Goal: Use online tool/utility: Utilize a website feature to perform a specific function

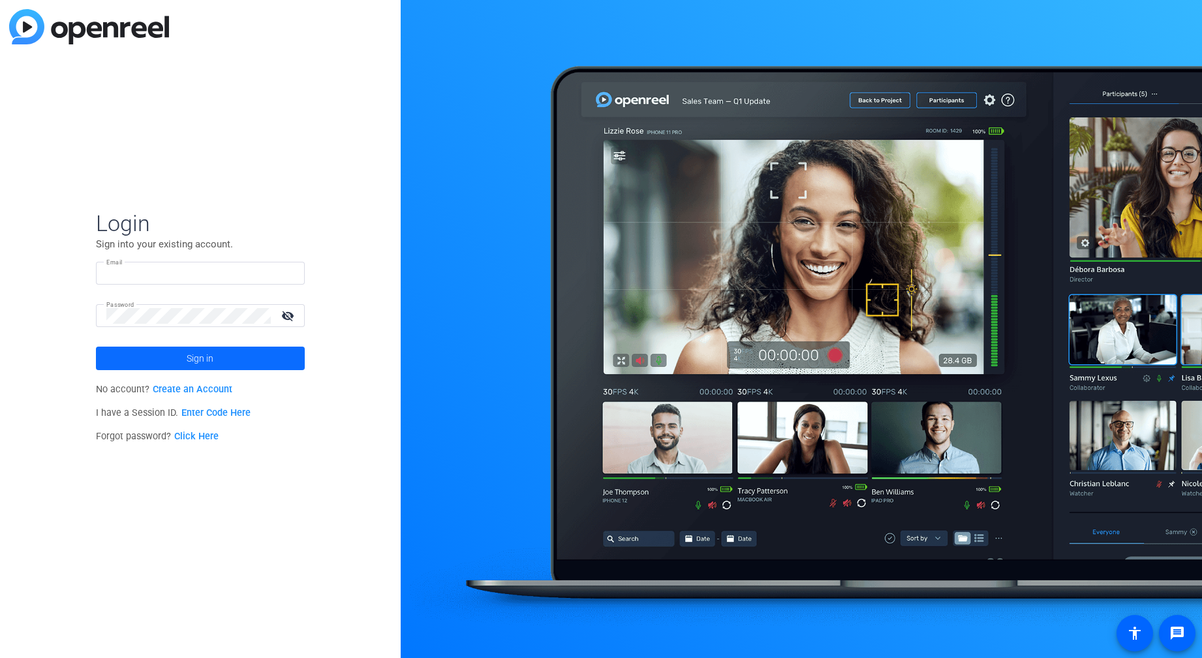
type input "[EMAIL_ADDRESS][DOMAIN_NAME]"
click at [192, 354] on span "Sign in" at bounding box center [200, 358] width 27 height 33
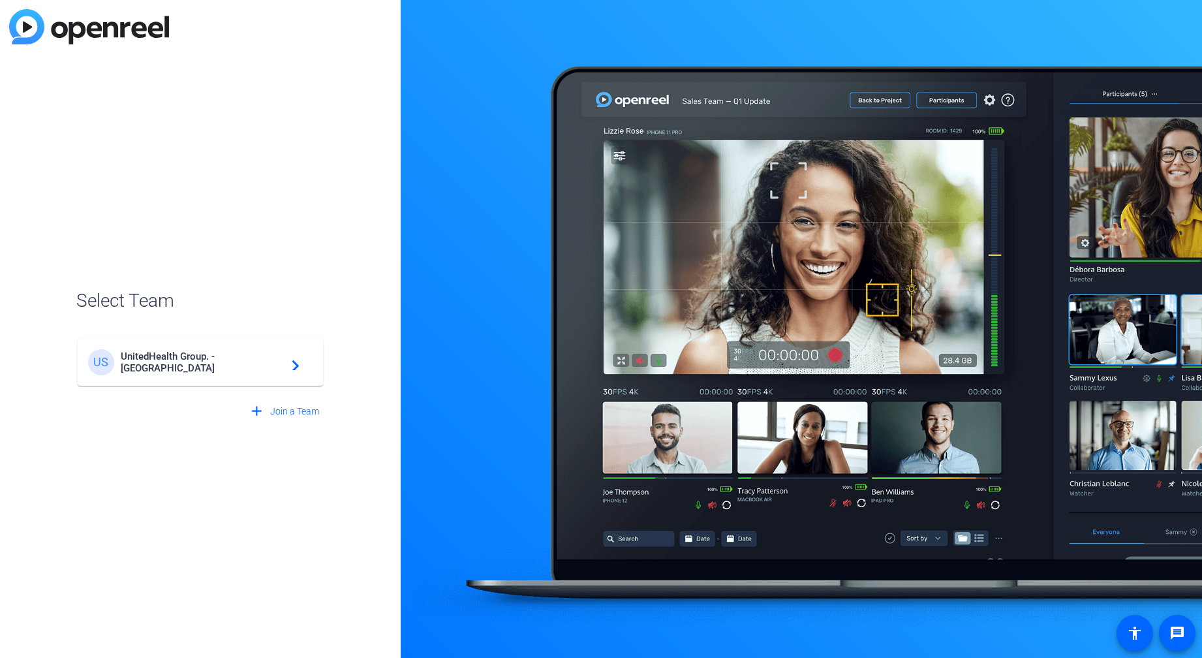
click at [189, 363] on span "UnitedHealth Group. - [GEOGRAPHIC_DATA]" at bounding box center [202, 362] width 163 height 23
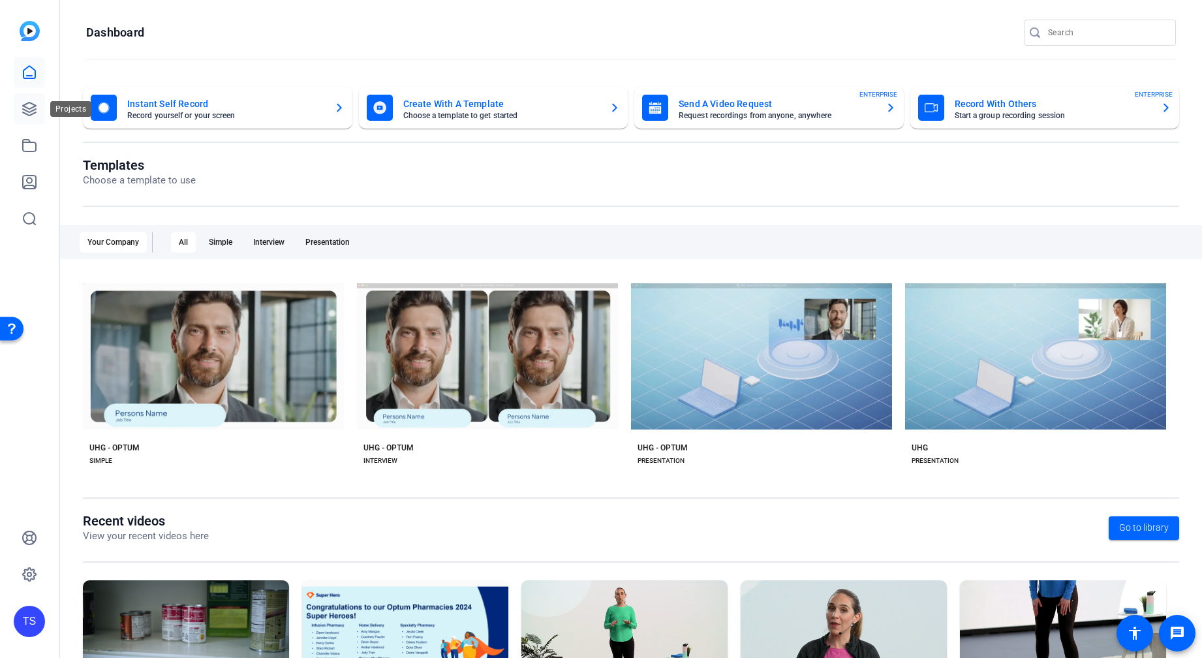
click at [27, 108] on icon at bounding box center [29, 108] width 13 height 13
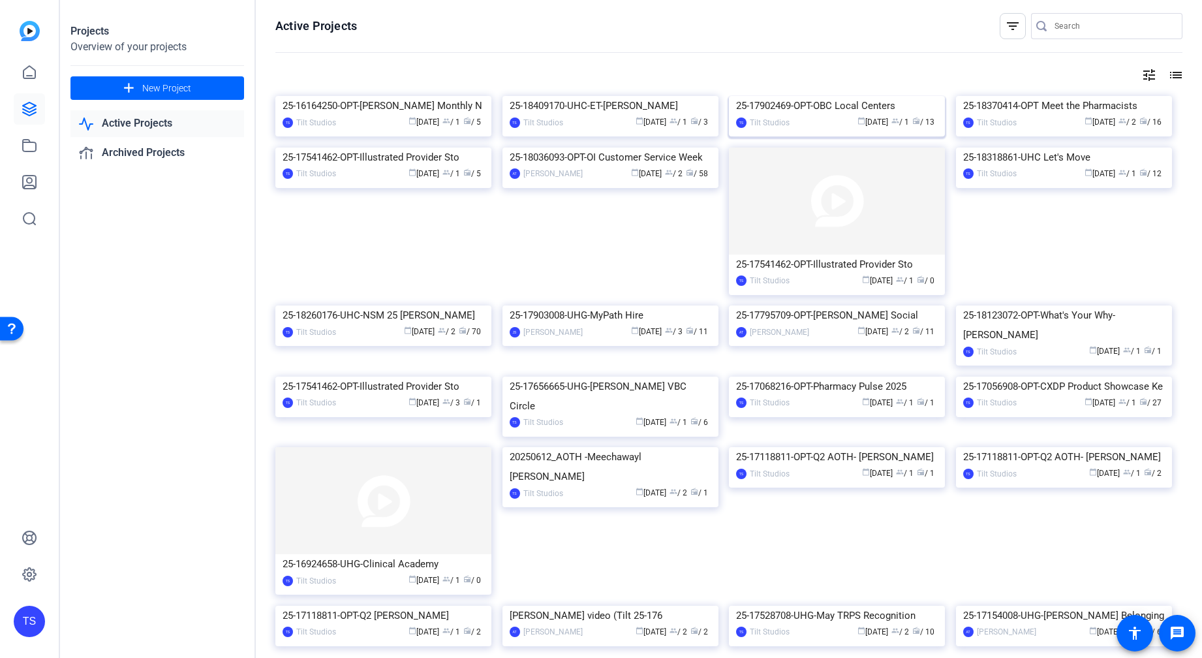
click at [808, 96] on img at bounding box center [837, 96] width 216 height 0
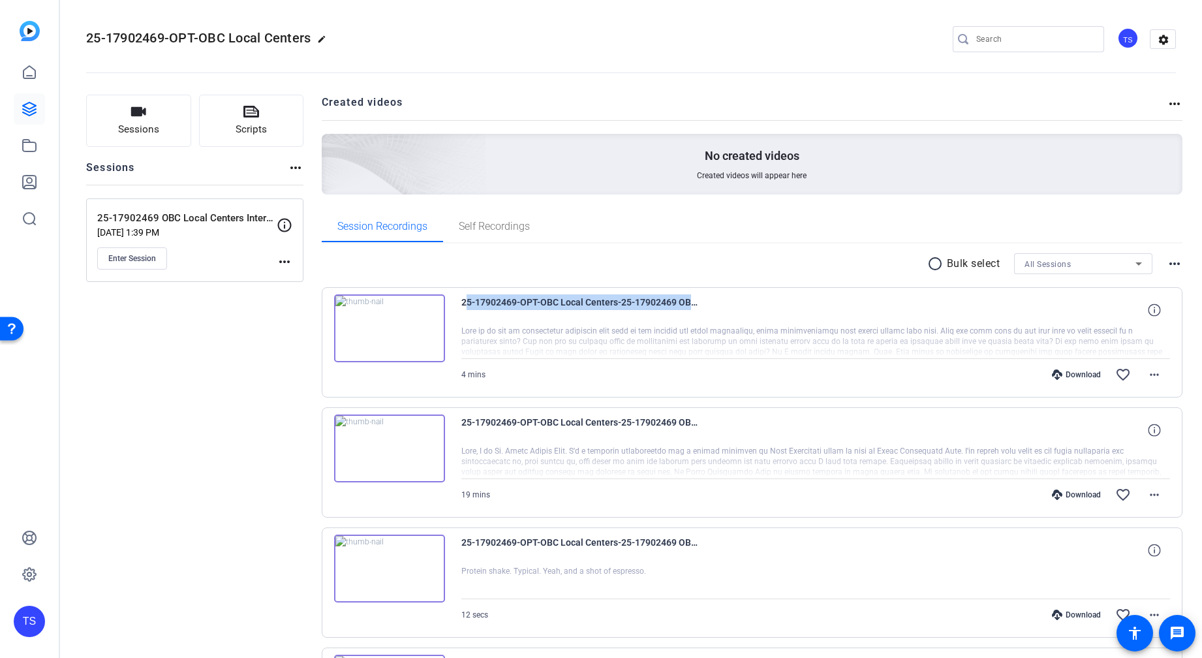
drag, startPoint x: 701, startPoint y: 300, endPoint x: 453, endPoint y: 308, distance: 248.2
click at [453, 308] on div "25-17902469-OPT-OBC Local Centers-25-17902469 OBC Local Centers Interviews-hbr-…" at bounding box center [753, 342] width 862 height 110
click at [524, 303] on span "25-17902469-OPT-OBC Local Centers-25-17902469 OBC Local Centers Interviews-hbr-…" at bounding box center [582, 309] width 242 height 31
drag, startPoint x: 460, startPoint y: 302, endPoint x: 725, endPoint y: 323, distance: 265.9
click at [725, 323] on div "25-17902469-OPT-OBC Local Centers-25-17902469 OBC Local Centers Interviews-hbr-…" at bounding box center [753, 342] width 862 height 110
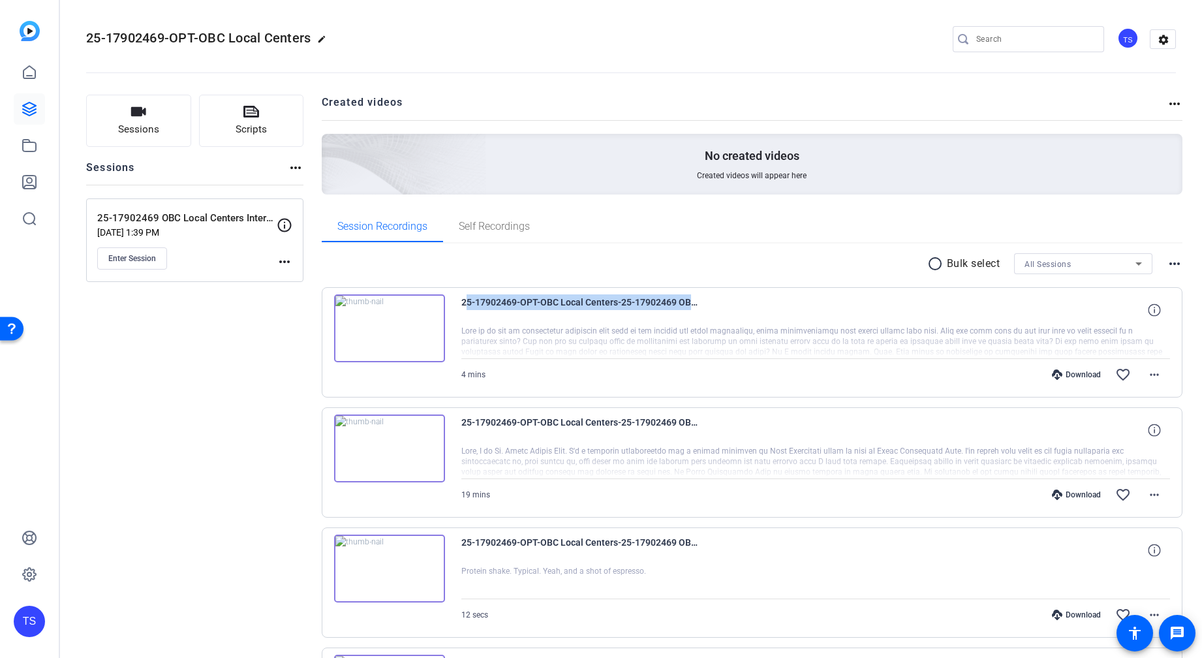
copy span "25-17902469-OPT-OBC Local Centers-25-17902469 OBC Local"
click at [690, 44] on div "25-17902469-OPT-OBC Local Centers edit TS settings" at bounding box center [631, 39] width 1090 height 20
click at [136, 251] on button "Enter Session" at bounding box center [132, 258] width 70 height 22
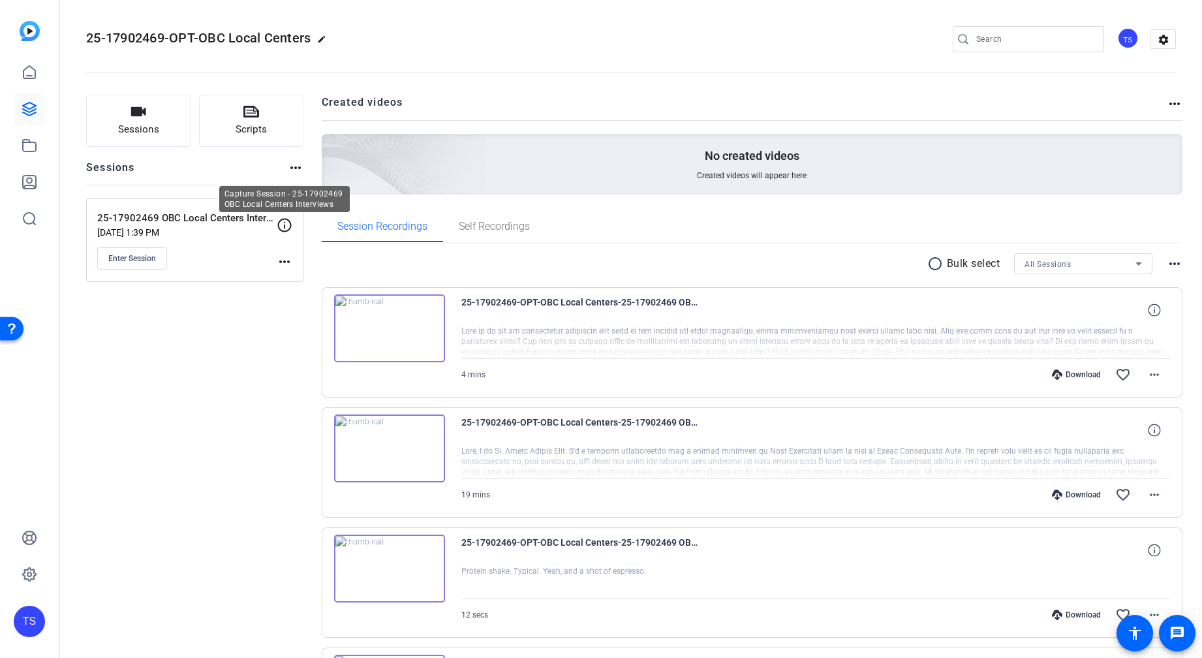
click at [289, 226] on icon at bounding box center [285, 225] width 16 height 16
click at [284, 261] on mat-icon "more_horiz" at bounding box center [285, 262] width 16 height 16
click at [187, 377] on div at bounding box center [601, 329] width 1202 height 658
click at [150, 260] on span "Enter Session" at bounding box center [132, 258] width 48 height 10
drag, startPoint x: 137, startPoint y: 484, endPoint x: 200, endPoint y: 465, distance: 65.3
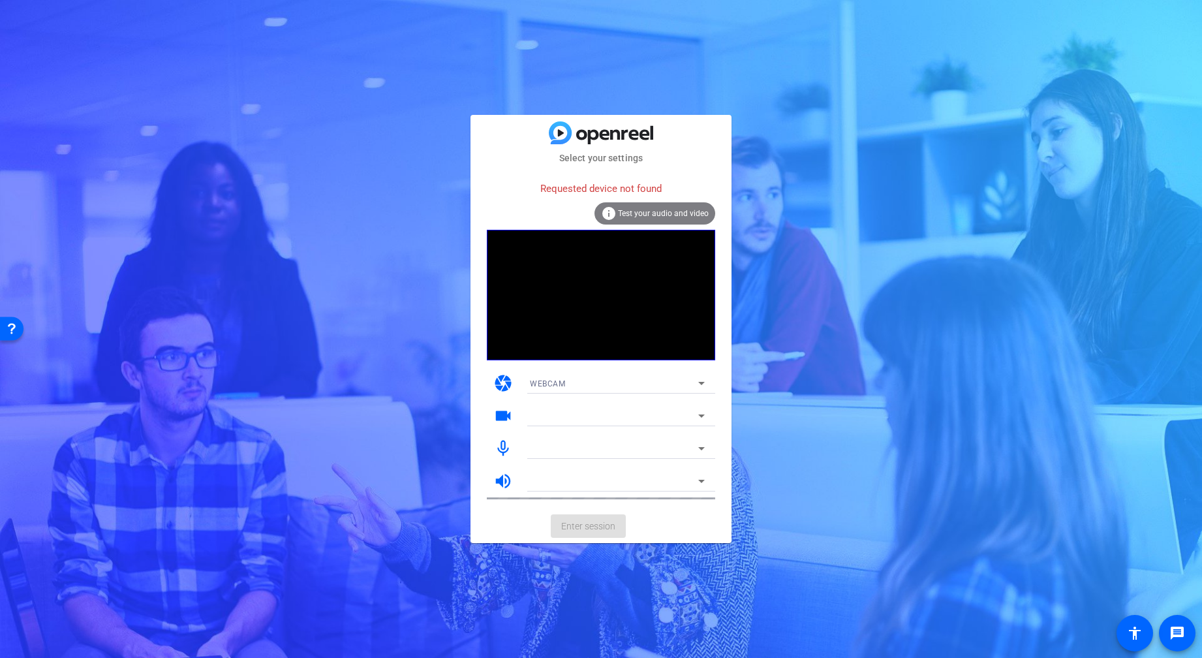
click at [698, 379] on icon at bounding box center [702, 383] width 16 height 16
click at [40, 119] on span "DESKTOP" at bounding box center [28, 112] width 24 height 14
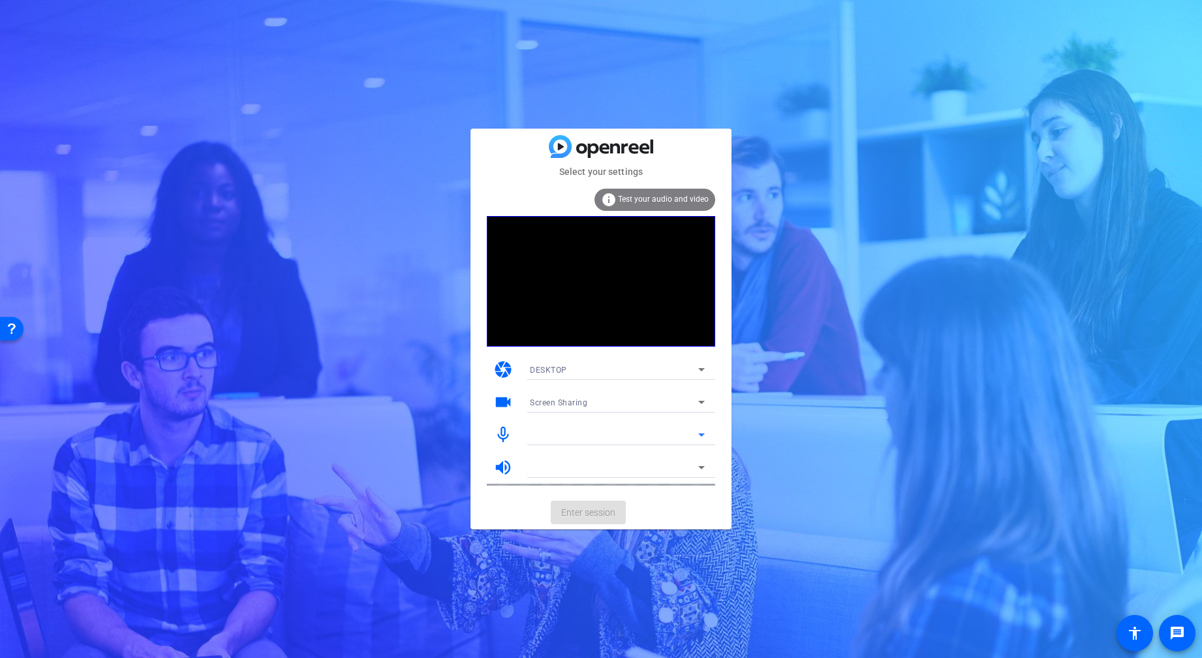
click at [706, 435] on icon at bounding box center [702, 435] width 16 height 16
click at [700, 435] on icon at bounding box center [701, 434] width 7 height 3
click at [610, 473] on div at bounding box center [614, 468] width 168 height 16
drag, startPoint x: 610, startPoint y: 473, endPoint x: 710, endPoint y: 495, distance: 102.4
click at [710, 495] on mat-card-actions "Enter session" at bounding box center [601, 512] width 261 height 34
